Goal: Find specific page/section: Find specific page/section

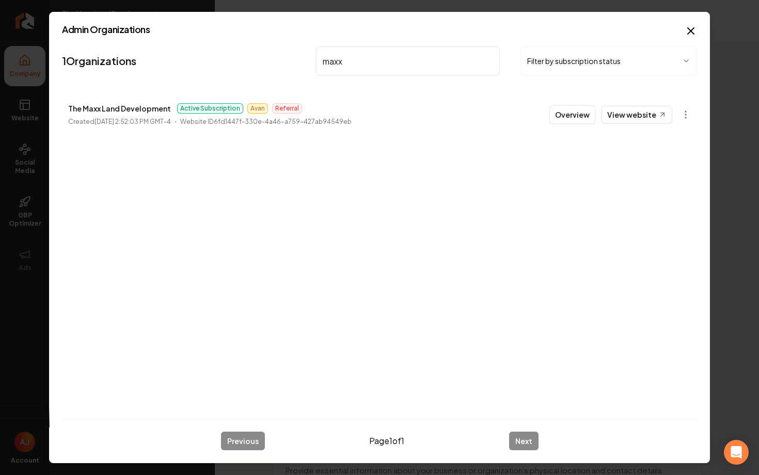
drag, startPoint x: 378, startPoint y: 66, endPoint x: 290, endPoint y: 66, distance: 88.3
click at [293, 66] on nav "1 Organizations maxx Filter by subscription status" at bounding box center [379, 64] width 635 height 45
type input "building root"
click at [568, 124] on li "Building Roots Construction Active Subscription [PERSON_NAME] Outreach Created …" at bounding box center [379, 114] width 635 height 45
click at [580, 121] on button "Overview" at bounding box center [572, 114] width 46 height 19
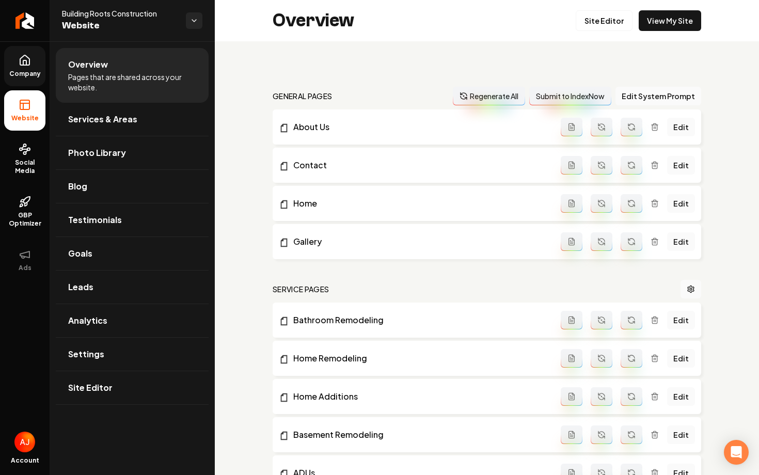
click at [31, 66] on link "Company" at bounding box center [24, 66] width 41 height 40
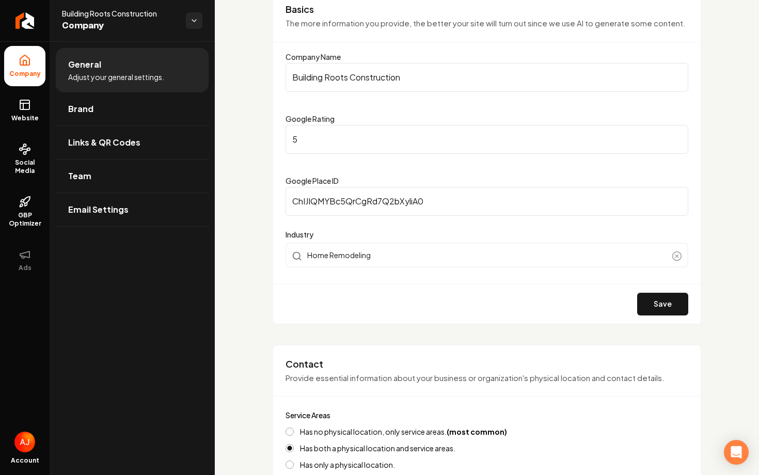
scroll to position [14, 0]
